Goal: Information Seeking & Learning: Learn about a topic

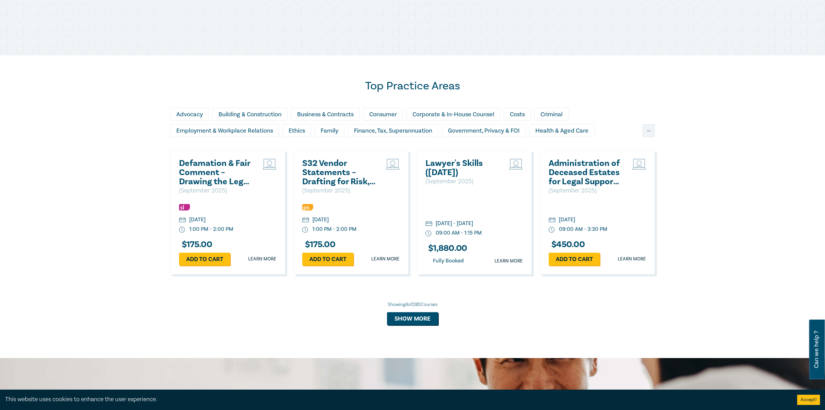
scroll to position [408, 0]
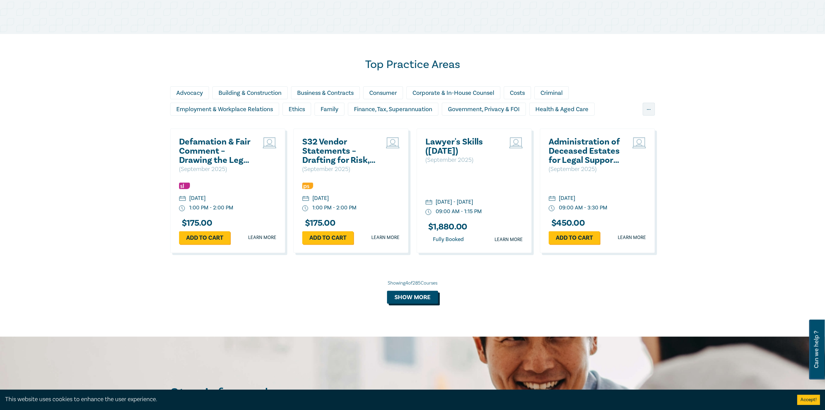
click at [392, 297] on button "Show more" at bounding box center [412, 297] width 51 height 13
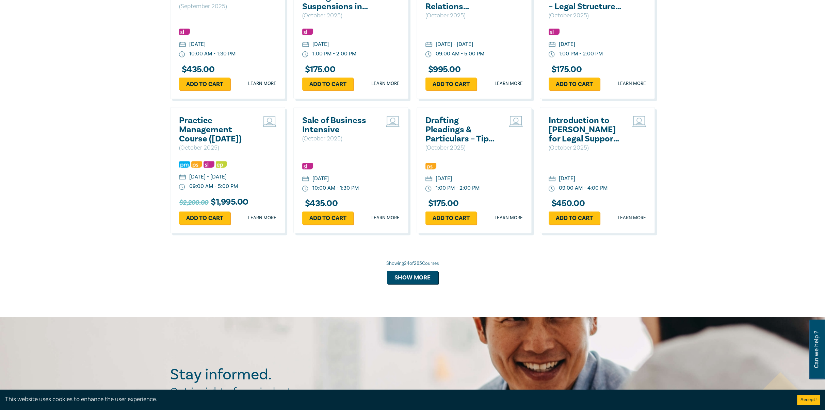
scroll to position [1123, 0]
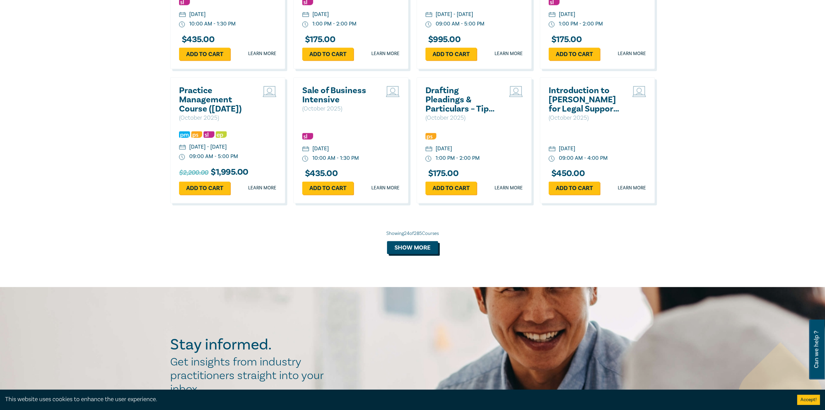
click at [406, 254] on button "Show more" at bounding box center [412, 247] width 51 height 13
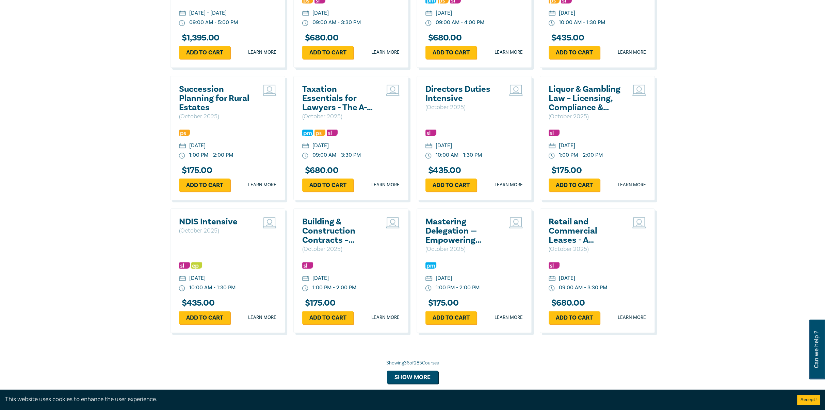
scroll to position [1396, 0]
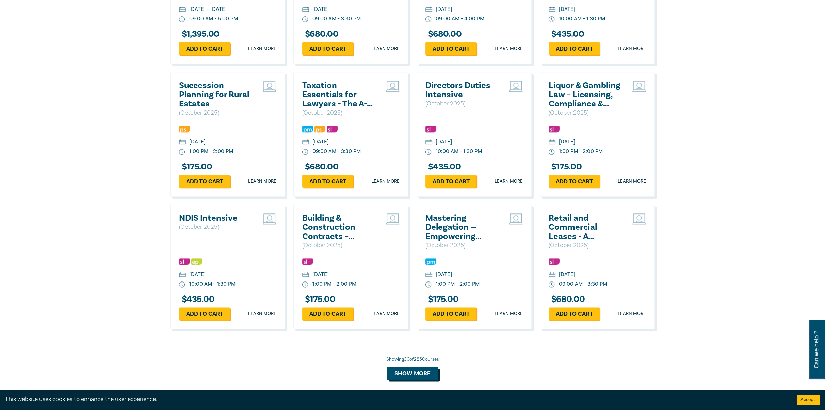
click at [418, 380] on button "Show more" at bounding box center [412, 373] width 51 height 13
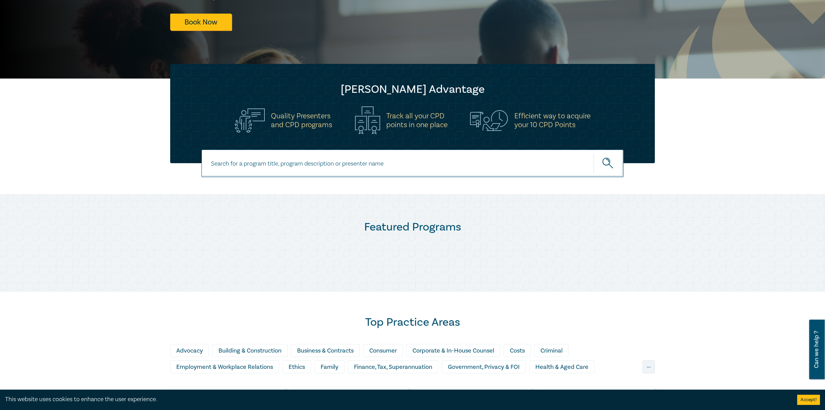
scroll to position [272, 0]
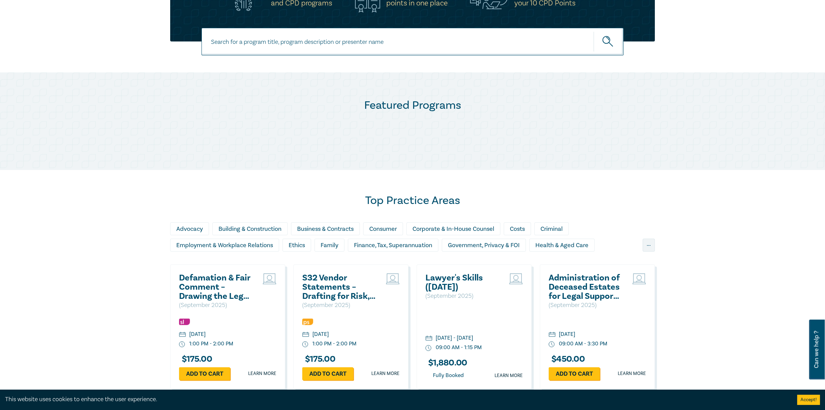
click at [404, 46] on input at bounding box center [413, 42] width 422 height 28
type input "insurance"
click at [594, 31] on button "submit" at bounding box center [609, 41] width 30 height 21
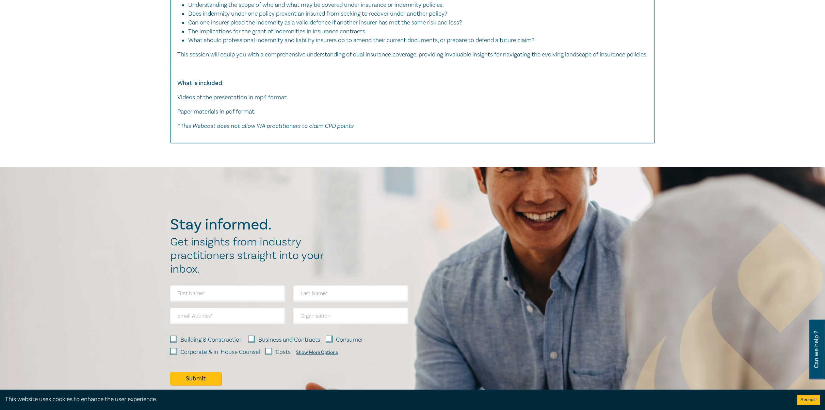
scroll to position [1566, 0]
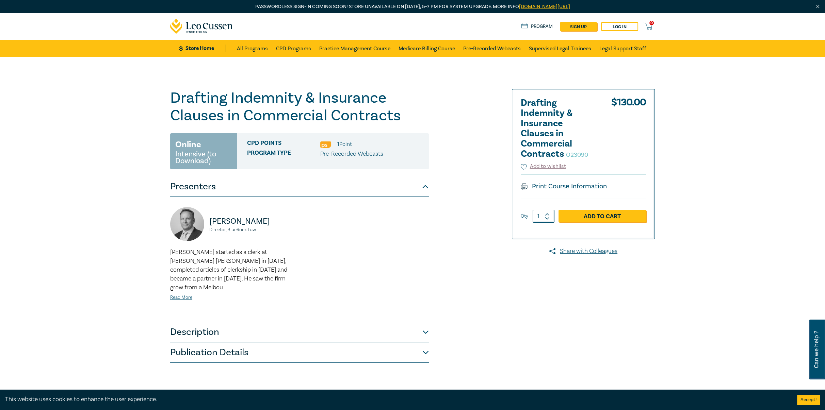
click at [199, 322] on button "Description" at bounding box center [299, 332] width 259 height 20
